Goal: Task Accomplishment & Management: Use online tool/utility

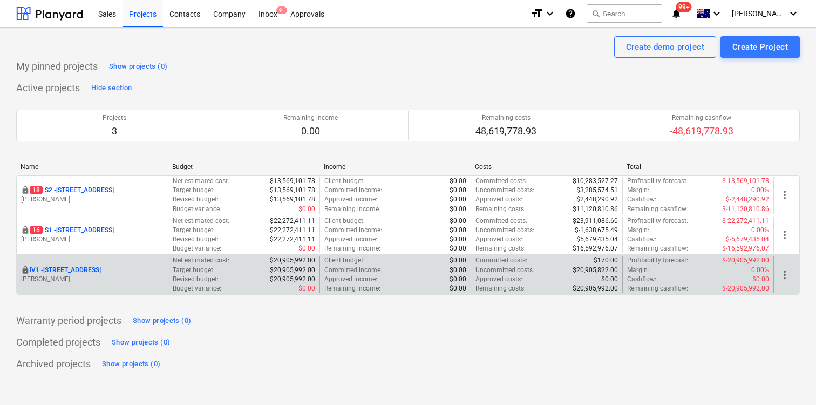
click at [56, 269] on p "IV1 - [STREET_ADDRESS]" at bounding box center [65, 270] width 71 height 9
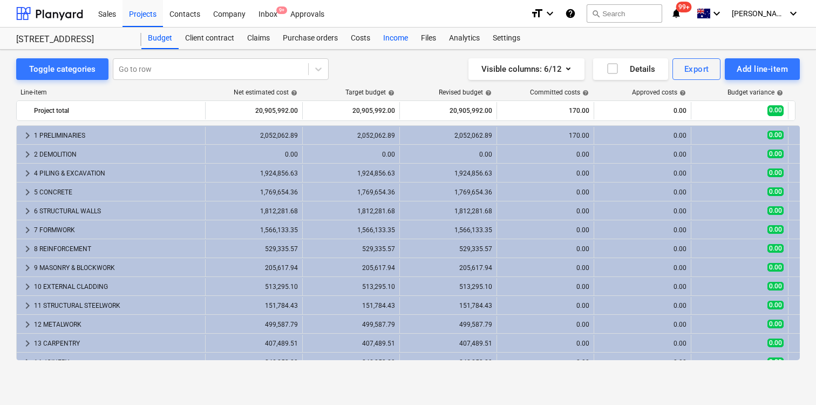
click at [388, 38] on div "Income" at bounding box center [396, 39] width 38 height 22
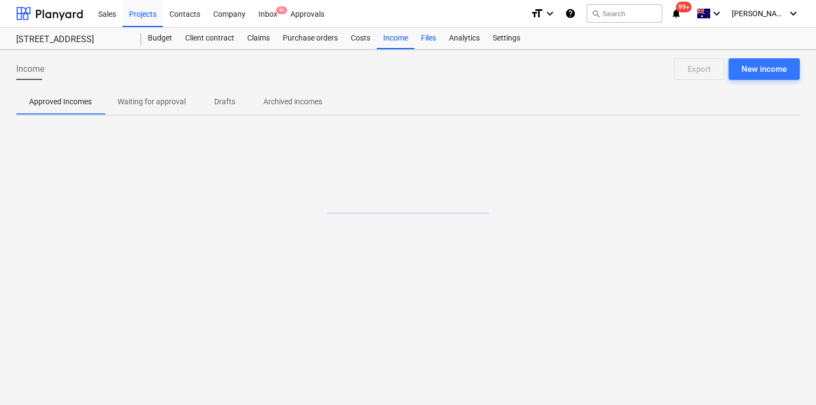
click at [442, 38] on div "Files" at bounding box center [429, 39] width 28 height 22
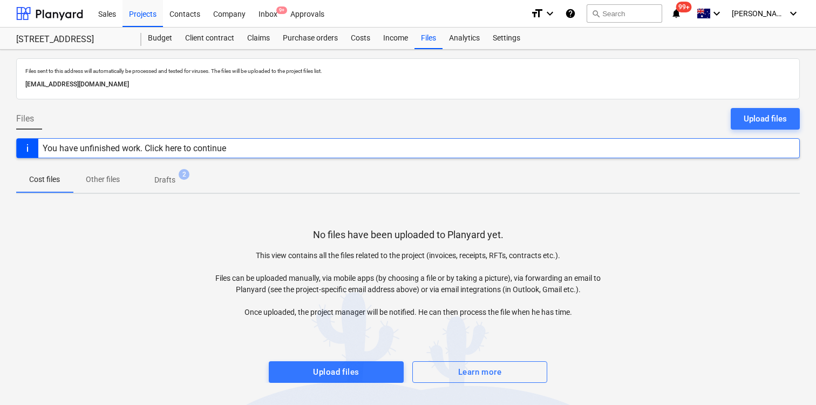
click at [180, 180] on span "Drafts 2" at bounding box center [165, 179] width 38 height 11
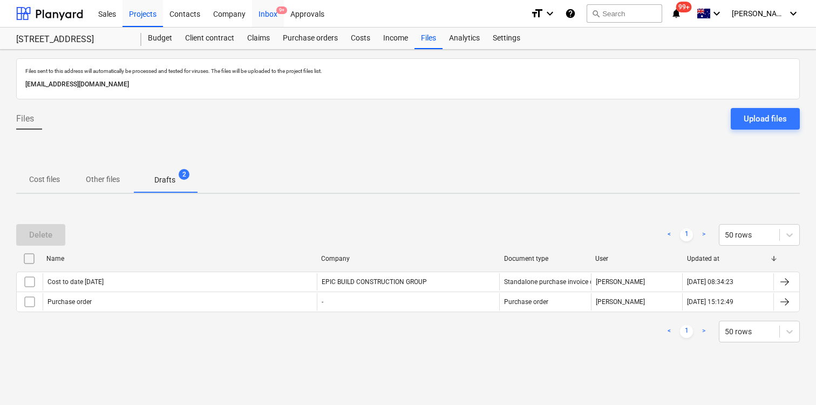
click at [261, 15] on div "Inbox 9+" at bounding box center [268, 13] width 32 height 28
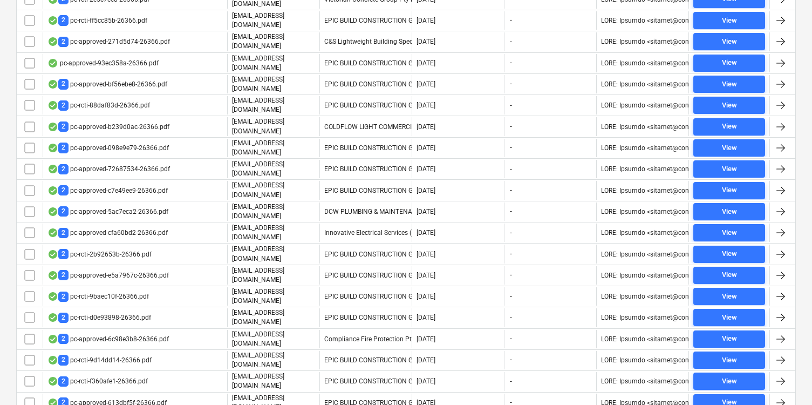
scroll to position [166, 0]
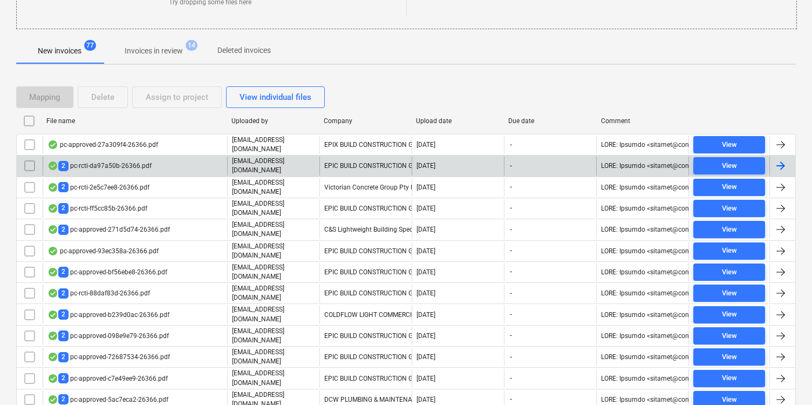
click at [26, 164] on input "checkbox" at bounding box center [29, 165] width 17 height 17
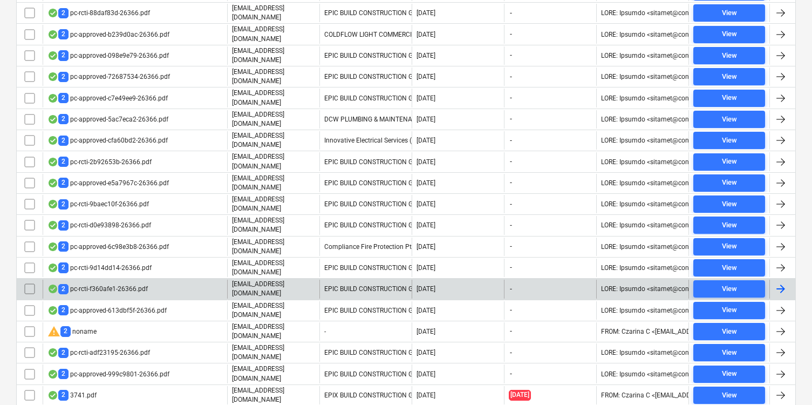
scroll to position [65, 0]
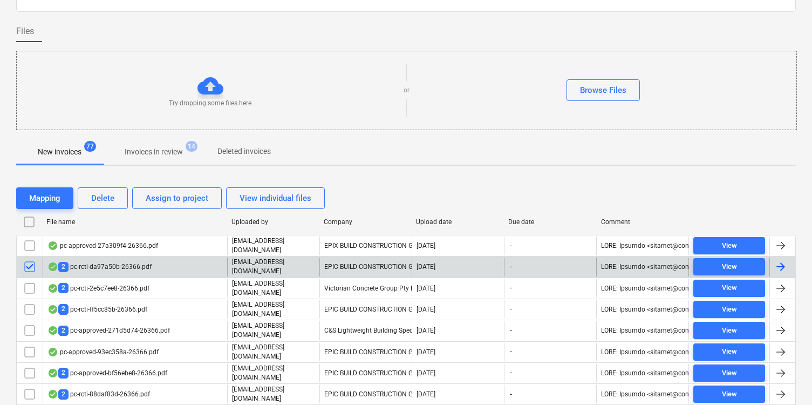
click at [21, 264] on input "checkbox" at bounding box center [29, 266] width 17 height 17
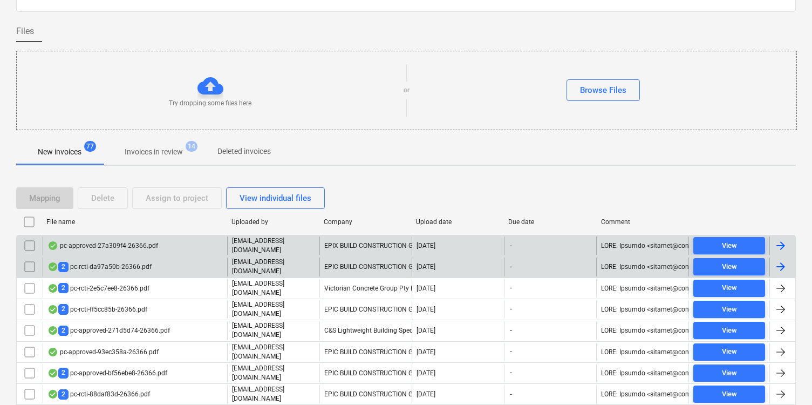
click at [72, 247] on div "pc-approved-27a309f4-26366.pdf" at bounding box center [103, 245] width 111 height 9
